Goal: Task Accomplishment & Management: Manage account settings

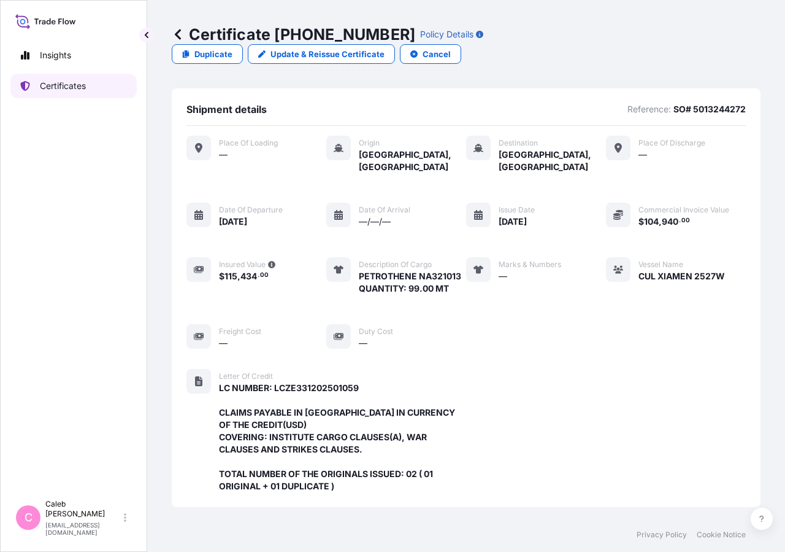
scroll to position [342, 0]
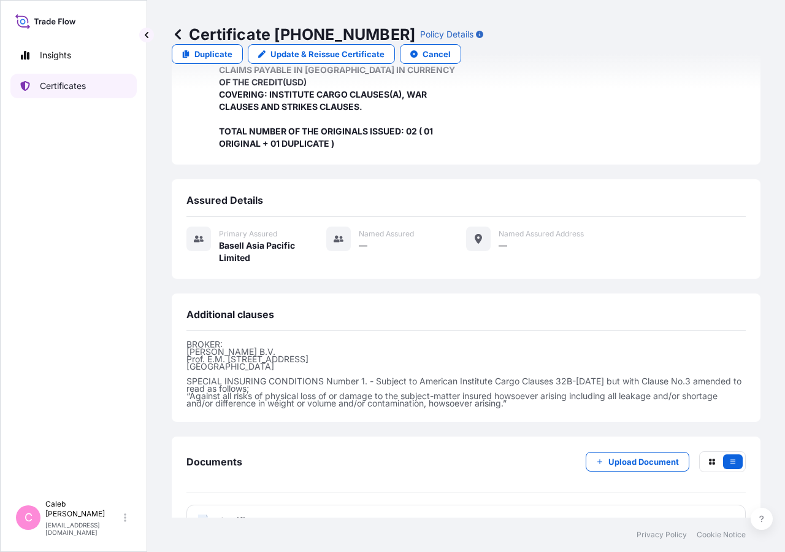
click at [57, 82] on p "Certificates" at bounding box center [63, 86] width 46 height 12
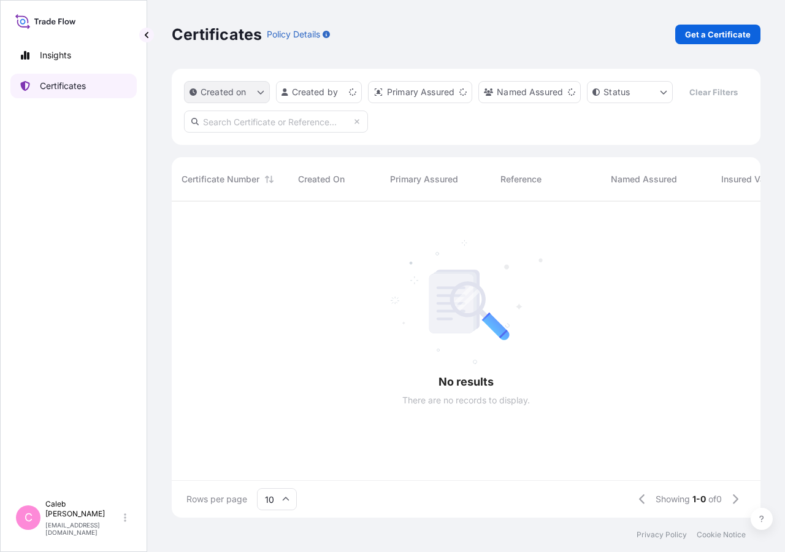
scroll to position [287, 579]
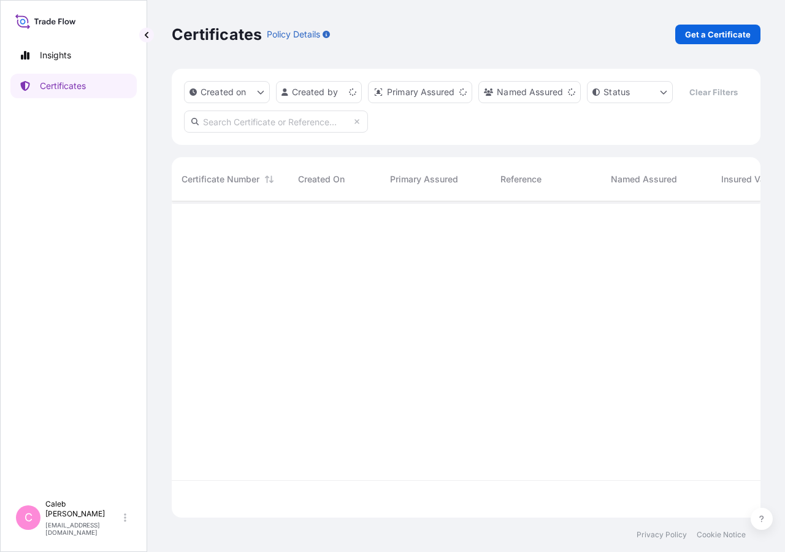
click at [271, 133] on input "text" at bounding box center [276, 121] width 184 height 22
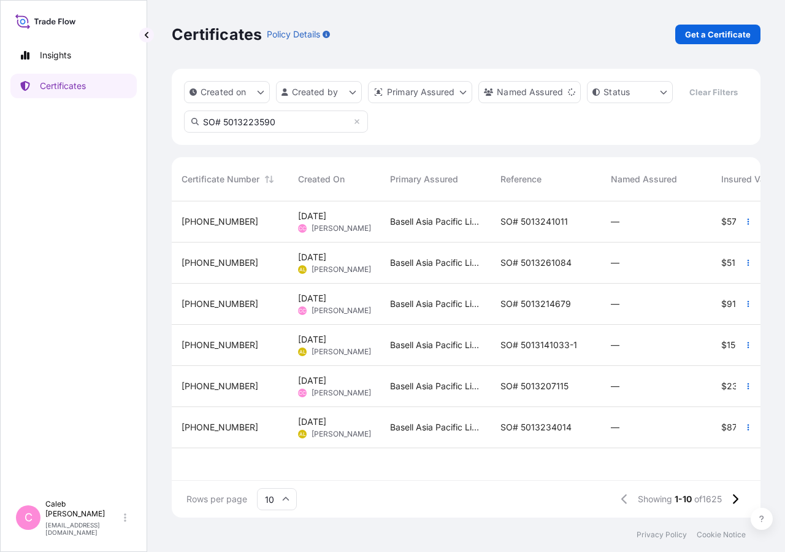
click at [266, 133] on input "SO# 5013223590" at bounding box center [276, 121] width 184 height 22
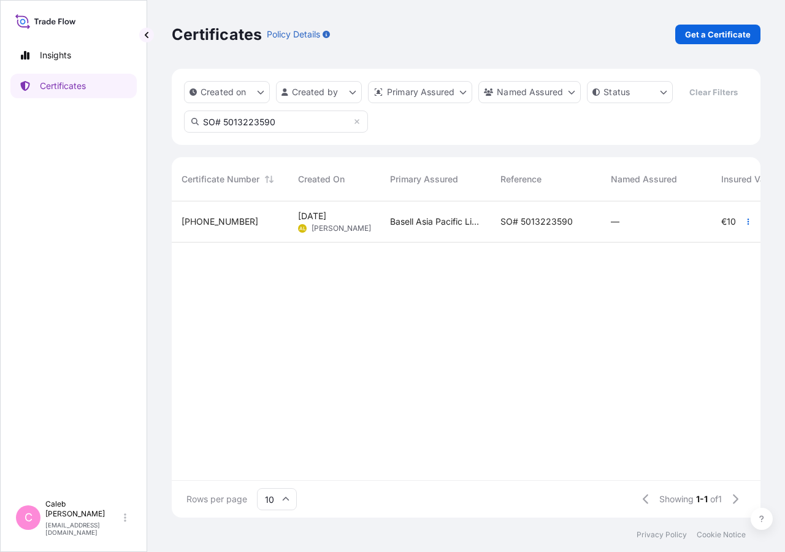
type input "SO# 5013223590"
click at [563, 242] on div "SO# 5013223590" at bounding box center [546, 221] width 110 height 41
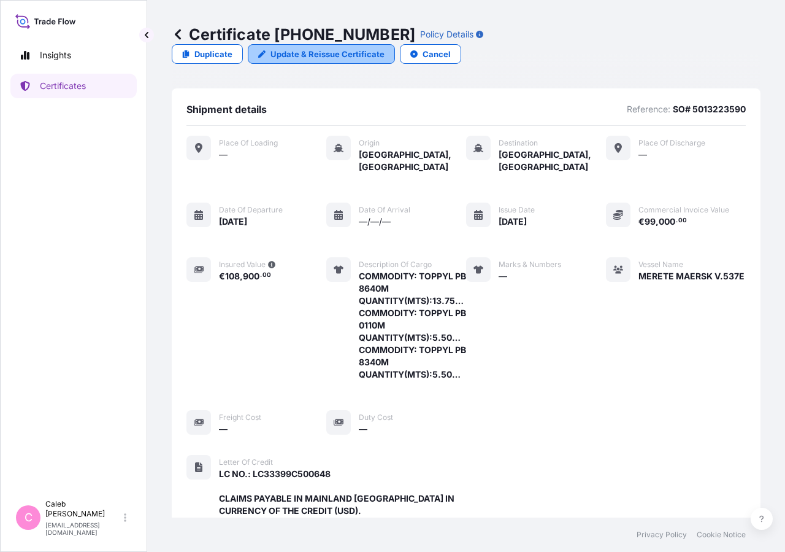
click at [385, 48] on p "Update & Reissue Certificate" at bounding box center [328, 54] width 114 height 12
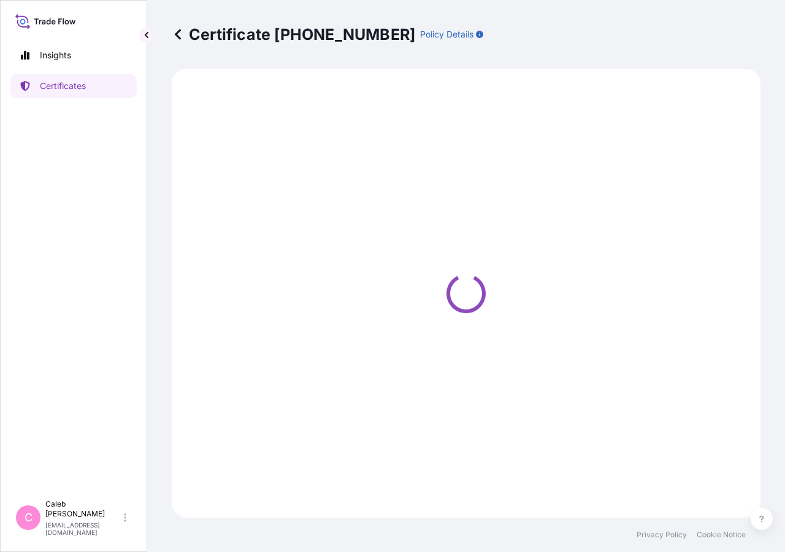
select select "Sea"
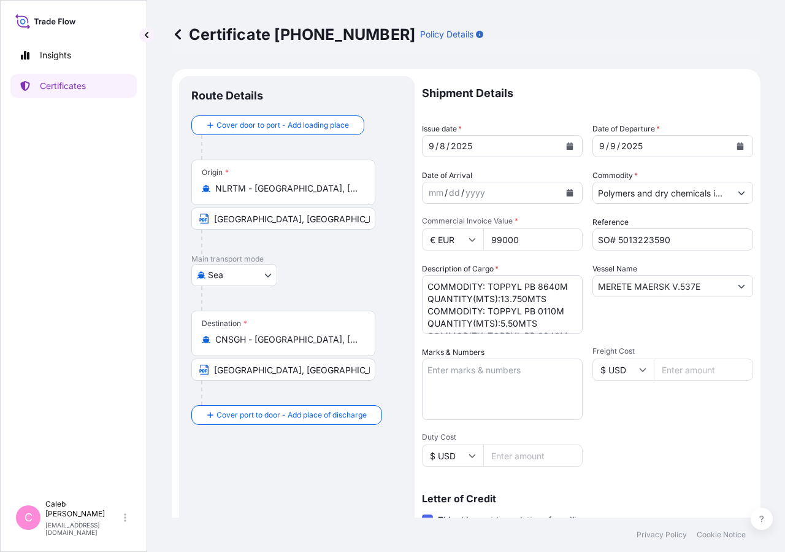
select select "32034"
click at [738, 147] on icon "Calendar" at bounding box center [741, 145] width 7 height 7
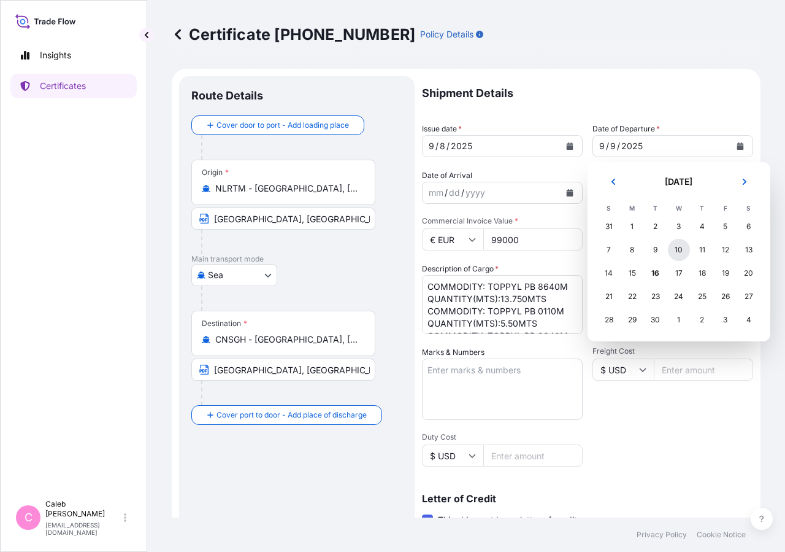
click at [674, 248] on div "10" at bounding box center [679, 250] width 22 height 22
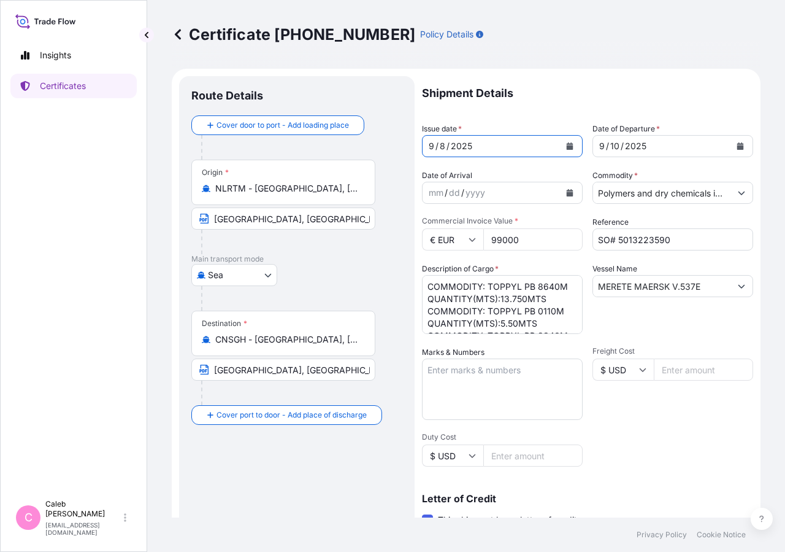
click at [560, 146] on button "Calendar" at bounding box center [570, 146] width 20 height 20
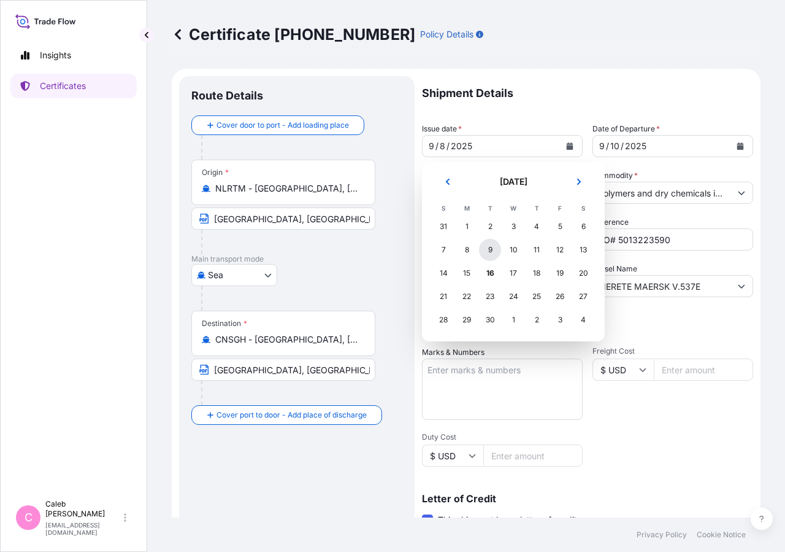
click at [488, 253] on div "9" at bounding box center [490, 250] width 22 height 22
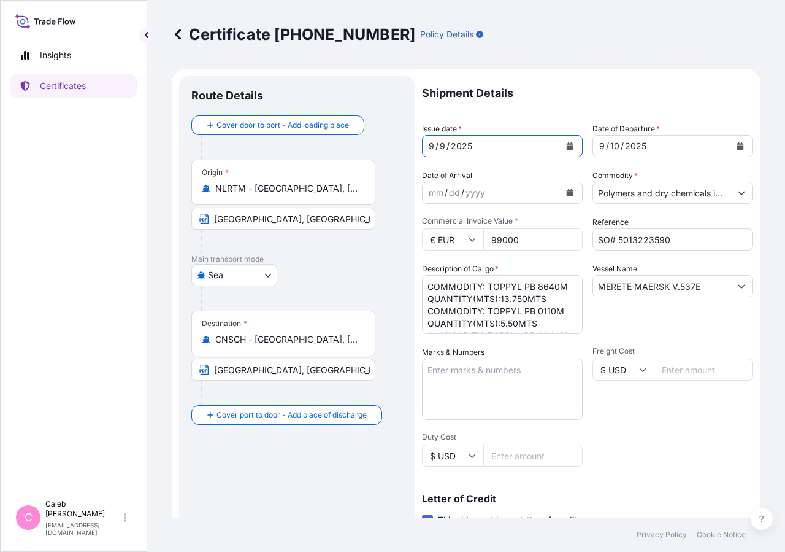
scroll to position [221, 0]
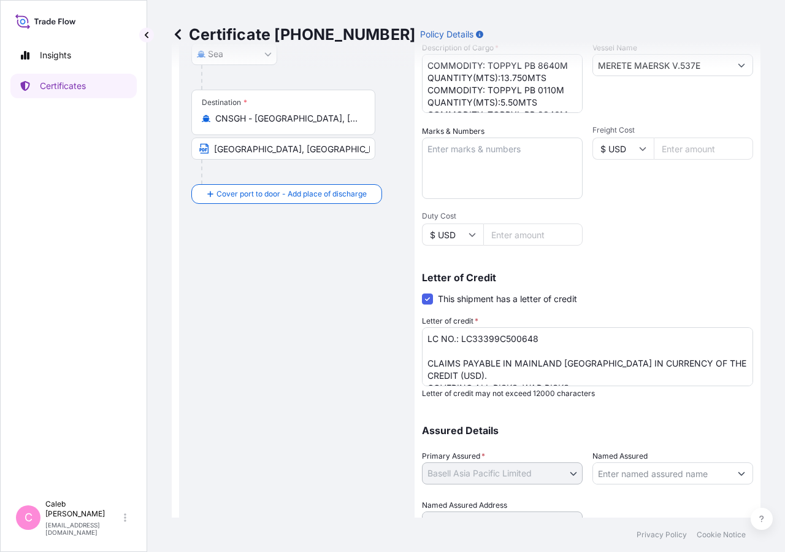
click at [444, 374] on textarea "LC NO.: LC33399C500648 CLAIMS PAYABLE IN MAINLAND [GEOGRAPHIC_DATA] IN CURRENCY…" at bounding box center [587, 356] width 331 height 59
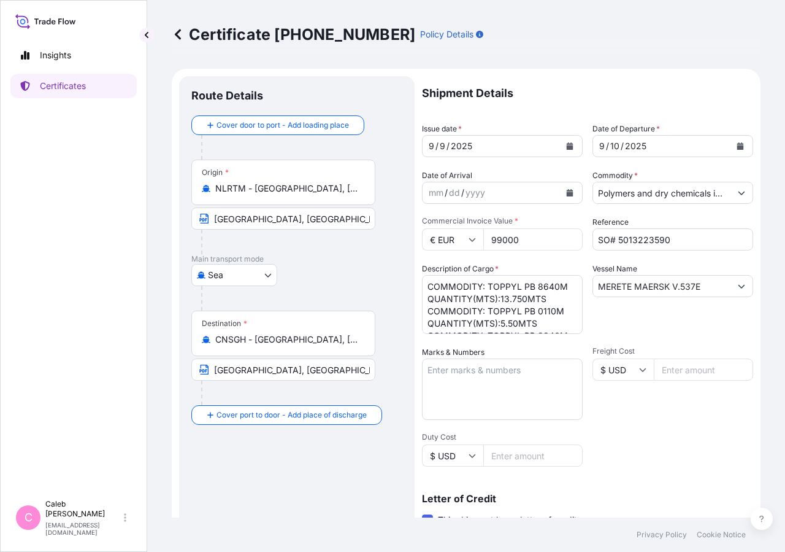
type textarea "LC NO.: LC33399C500648 CLAIMS PAYABLE IN MAINLAND [GEOGRAPHIC_DATA] IN CURRENCY…"
click at [617, 241] on input "SO# 5013223590" at bounding box center [673, 239] width 161 height 22
click at [603, 282] on input "MERETE MAERSK V.537E" at bounding box center [661, 286] width 137 height 22
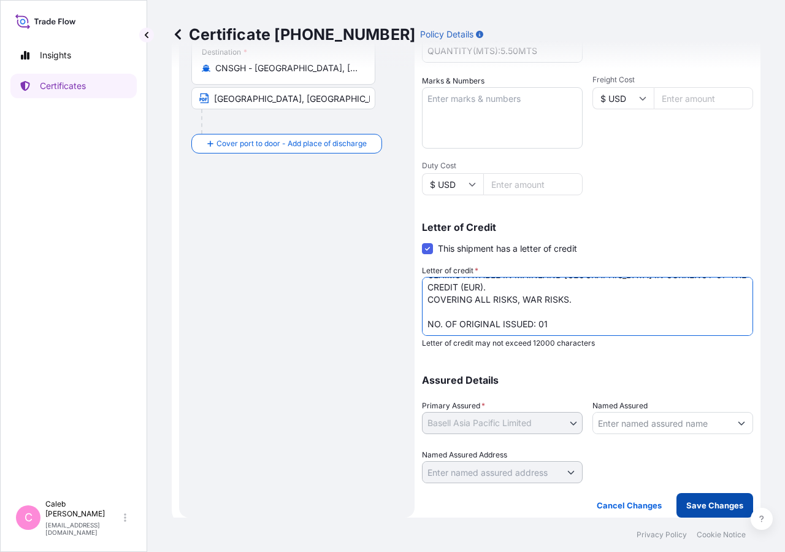
click at [687, 508] on p "Save Changes" at bounding box center [715, 505] width 57 height 12
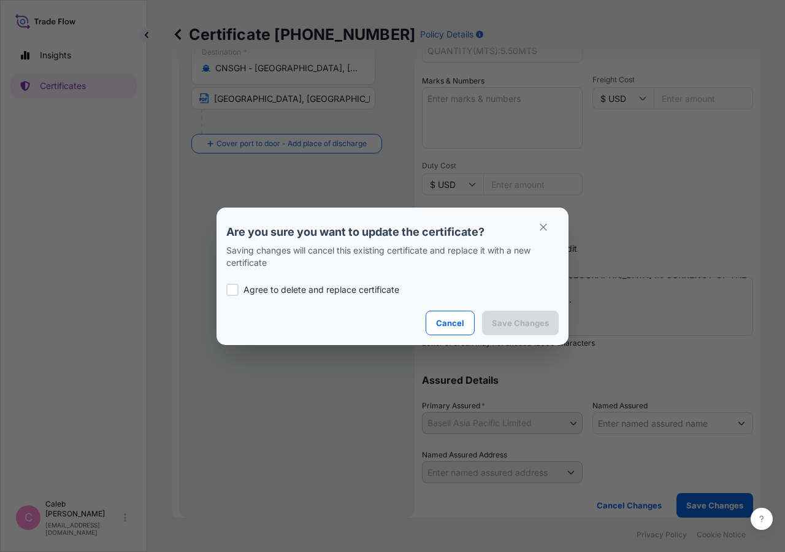
click at [261, 293] on p "Agree to delete and replace certificate" at bounding box center [322, 290] width 156 height 12
checkbox input "true"
click at [495, 322] on p "Save Changes" at bounding box center [520, 323] width 57 height 12
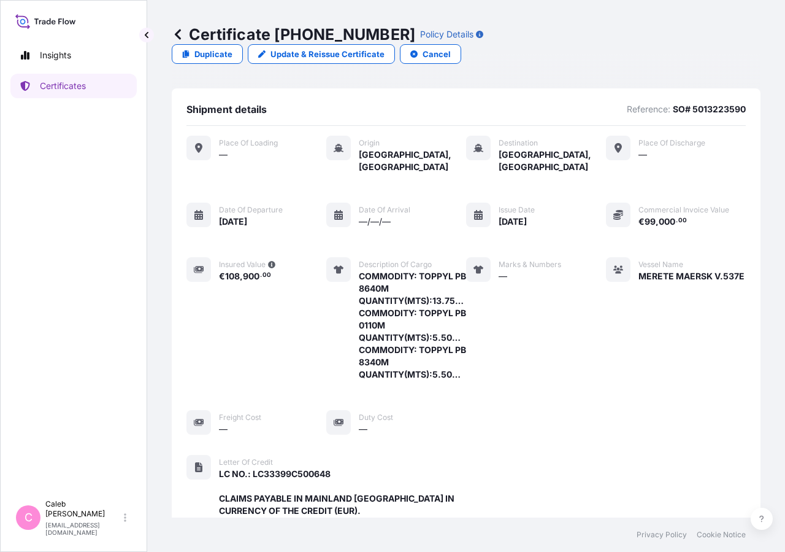
scroll to position [404, 0]
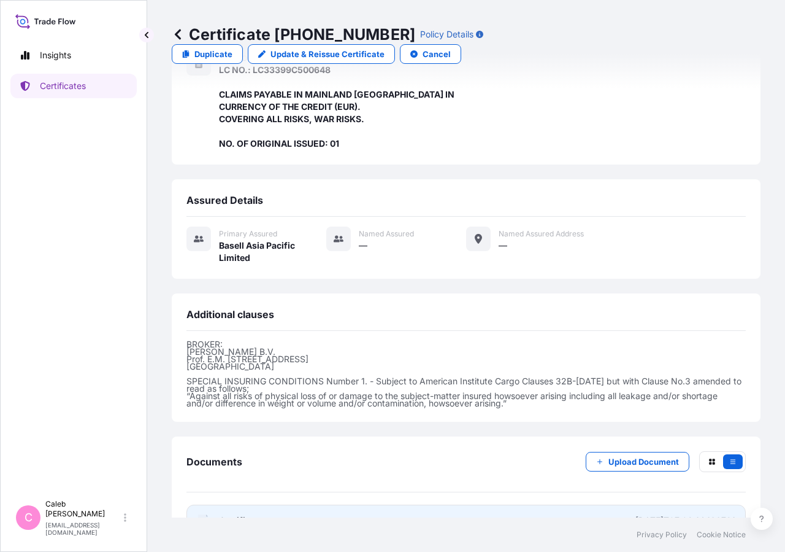
click at [252, 514] on span "Certificate" at bounding box center [241, 520] width 44 height 12
